Goal: Information Seeking & Learning: Check status

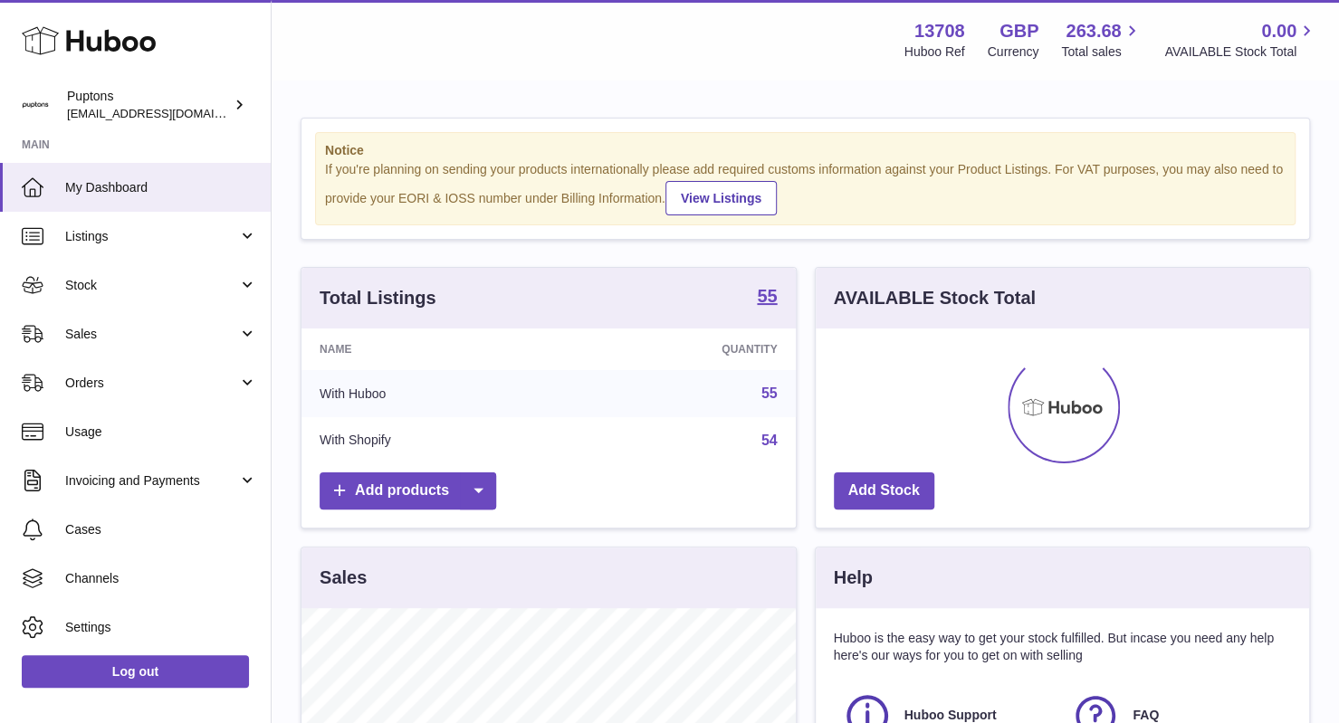
scroll to position [283, 494]
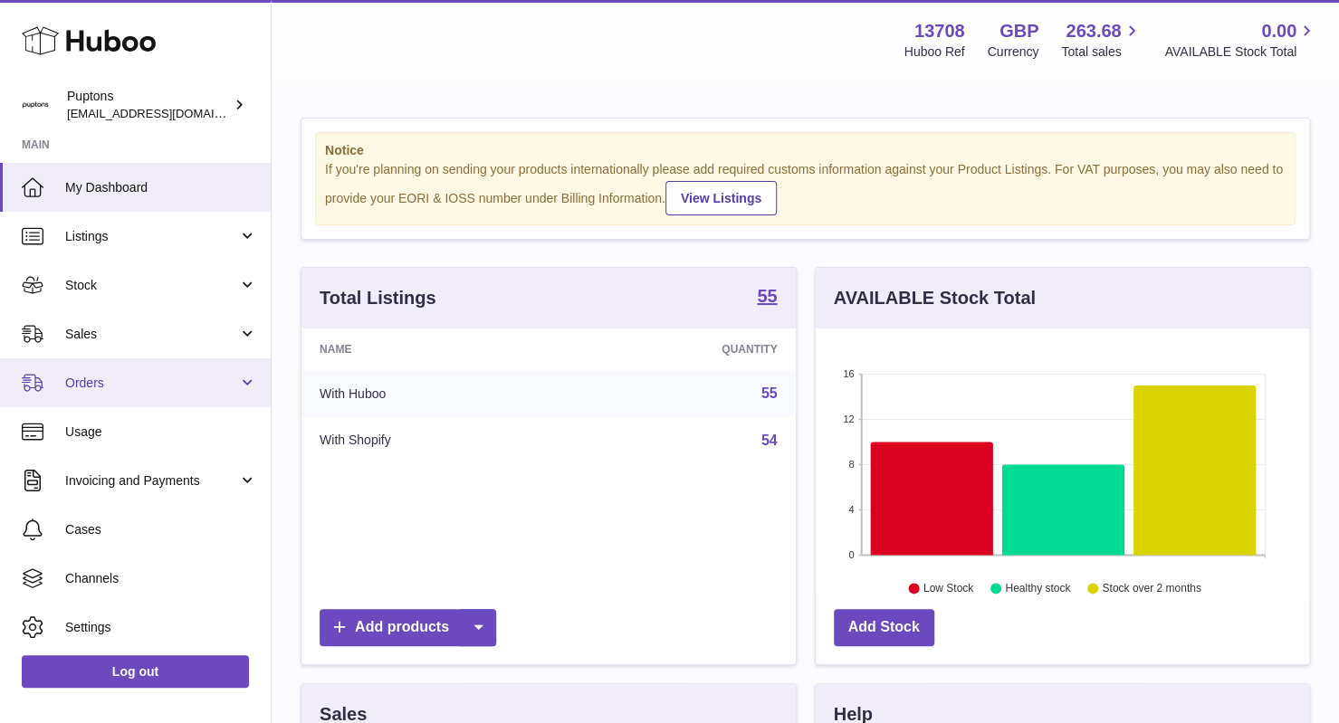
click at [136, 387] on span "Orders" at bounding box center [151, 383] width 173 height 17
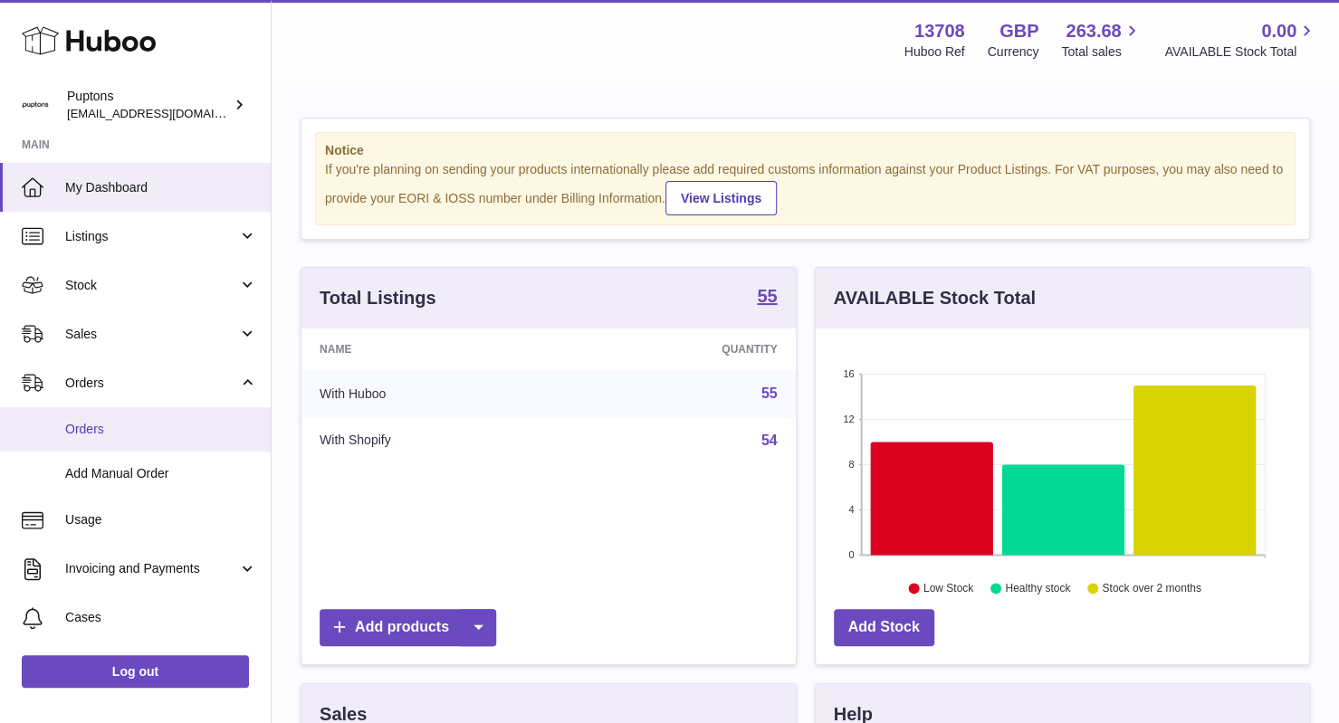
click at [132, 441] on link "Orders" at bounding box center [135, 429] width 271 height 44
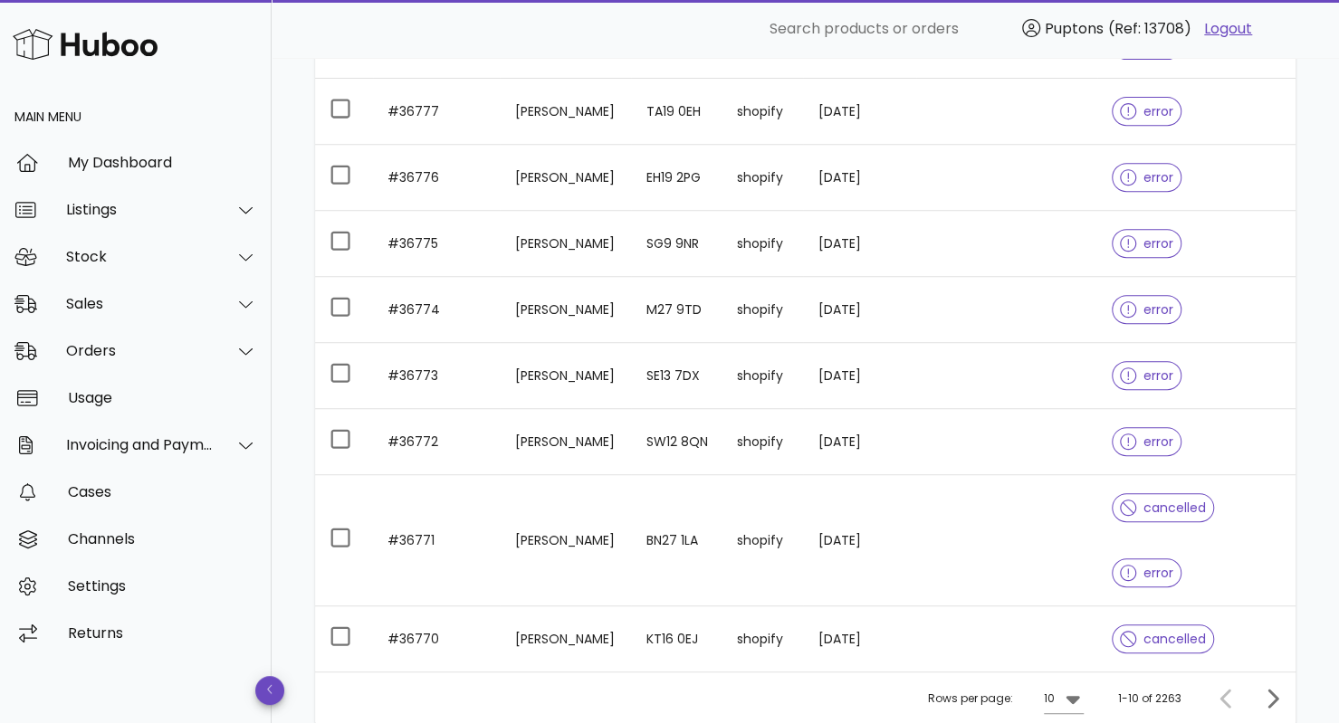
scroll to position [386, 0]
click at [132, 297] on div "Sales" at bounding box center [140, 303] width 148 height 17
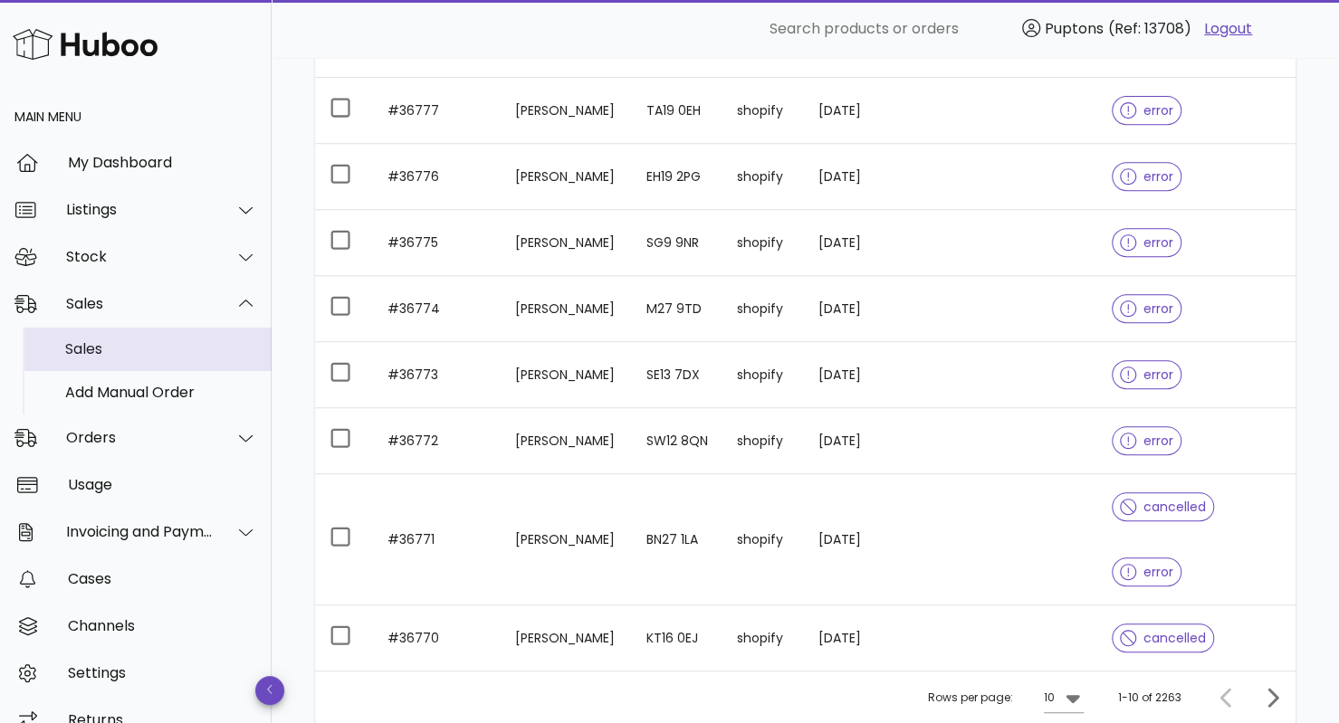
click at [110, 369] on div "Sales" at bounding box center [161, 349] width 192 height 39
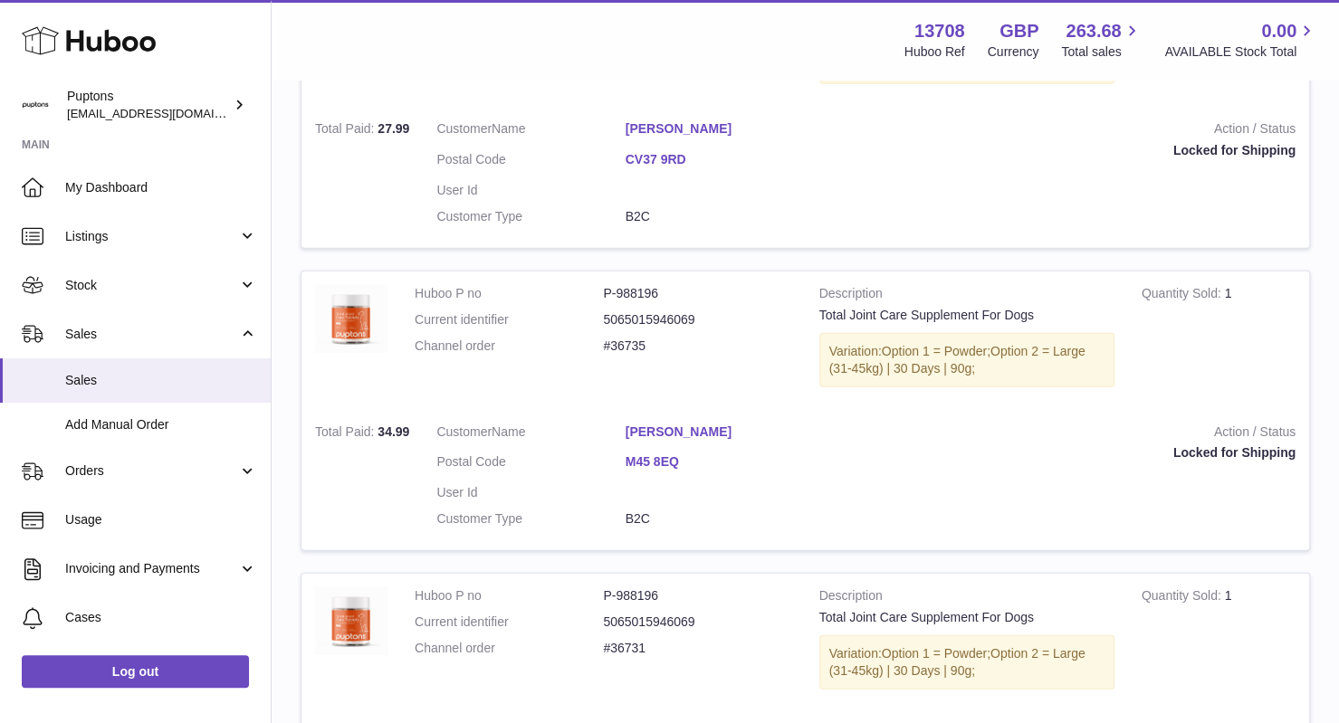
scroll to position [2870, 0]
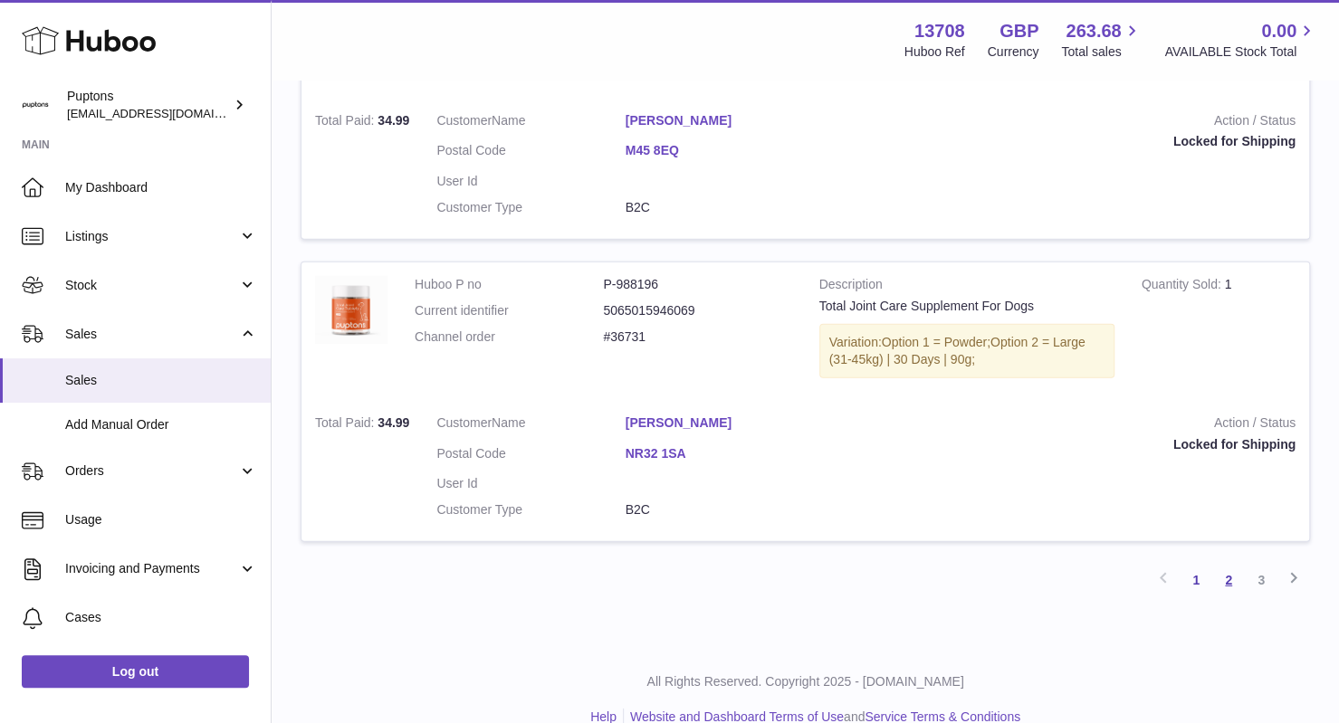
click at [1231, 564] on link "2" at bounding box center [1228, 580] width 33 height 33
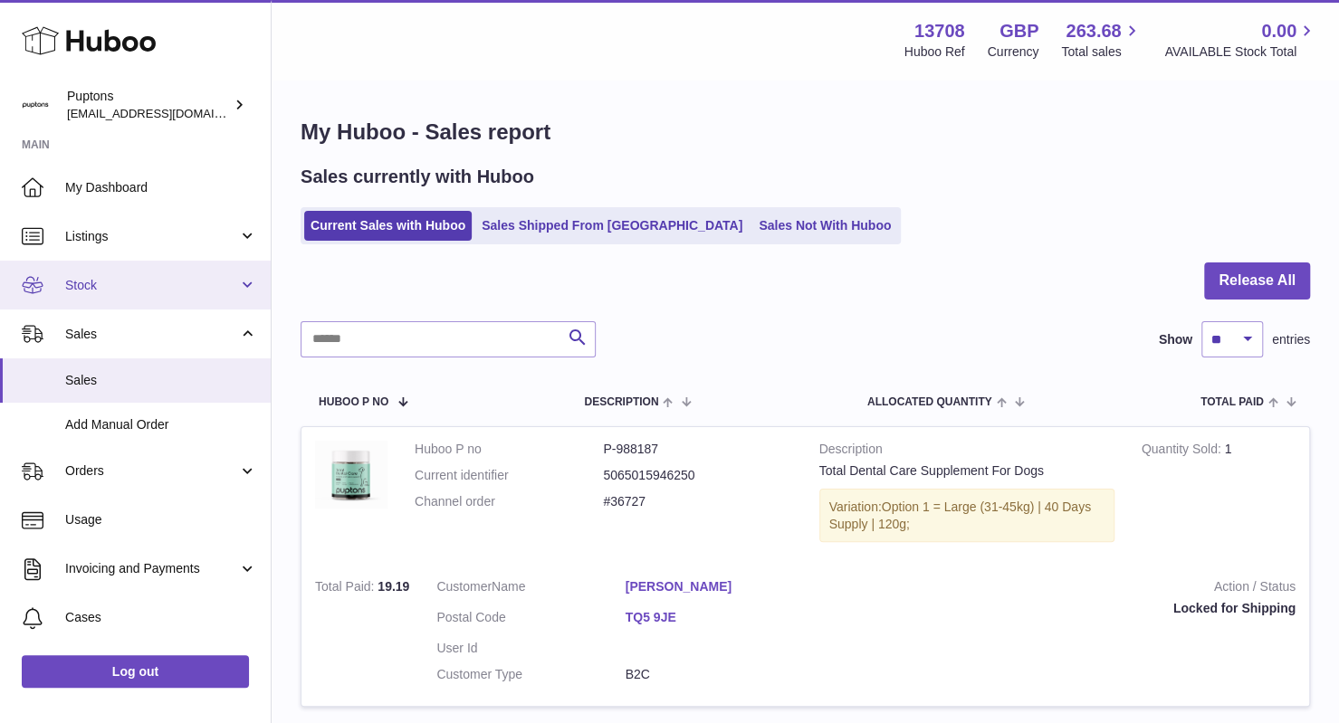
click at [152, 285] on span "Stock" at bounding box center [151, 285] width 173 height 17
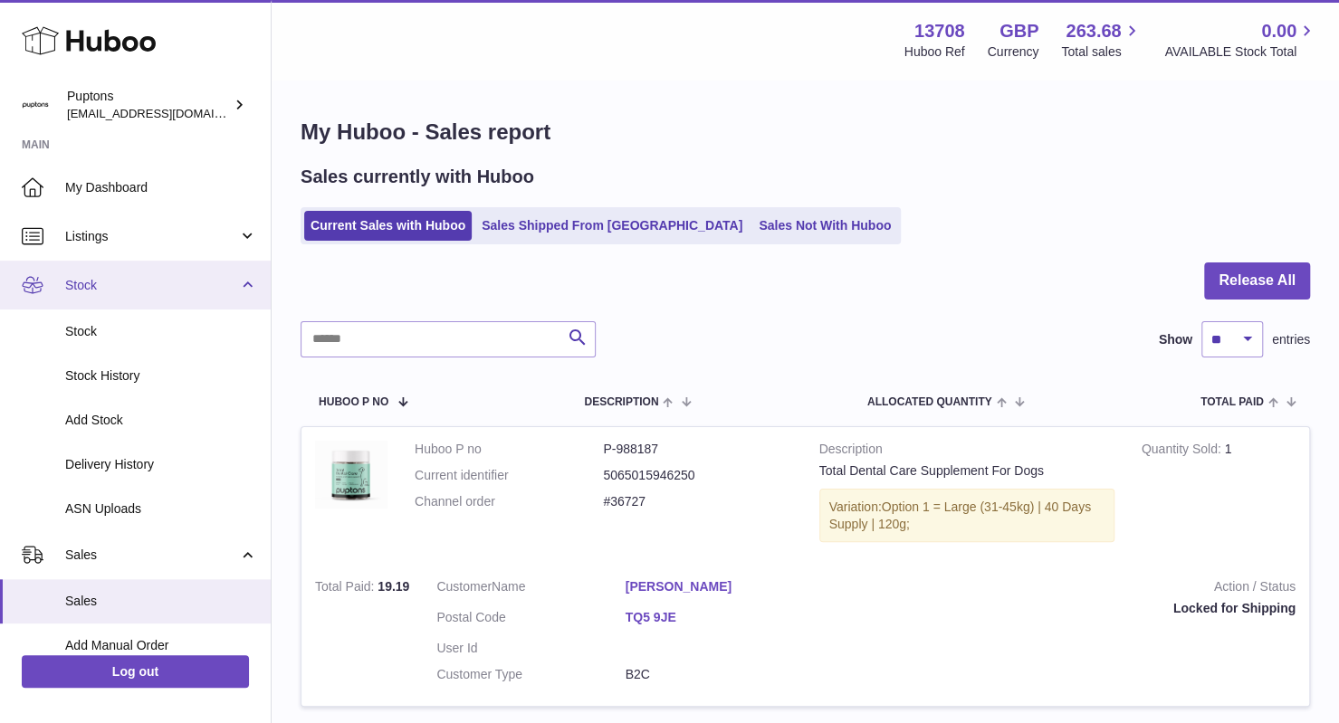
click at [149, 283] on span "Stock" at bounding box center [151, 285] width 173 height 17
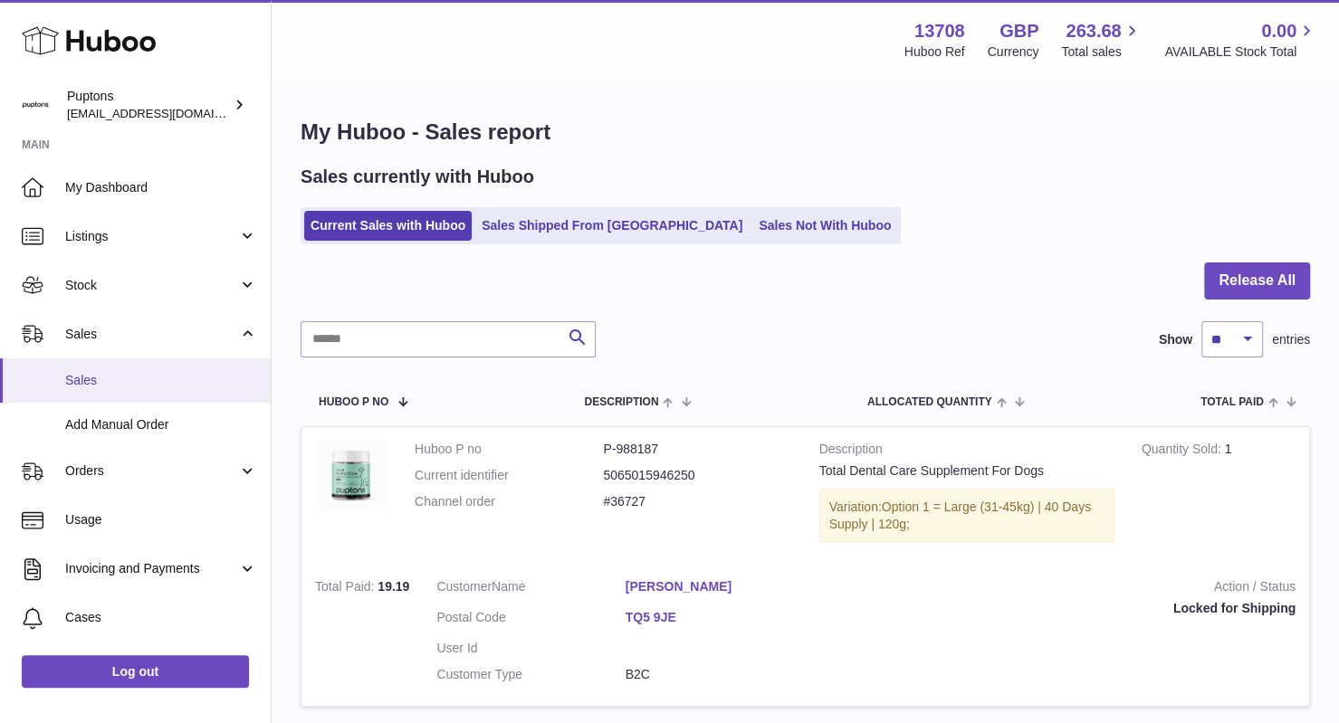
click at [158, 378] on span "Sales" at bounding box center [161, 380] width 192 height 17
